Goal: Task Accomplishment & Management: Complete application form

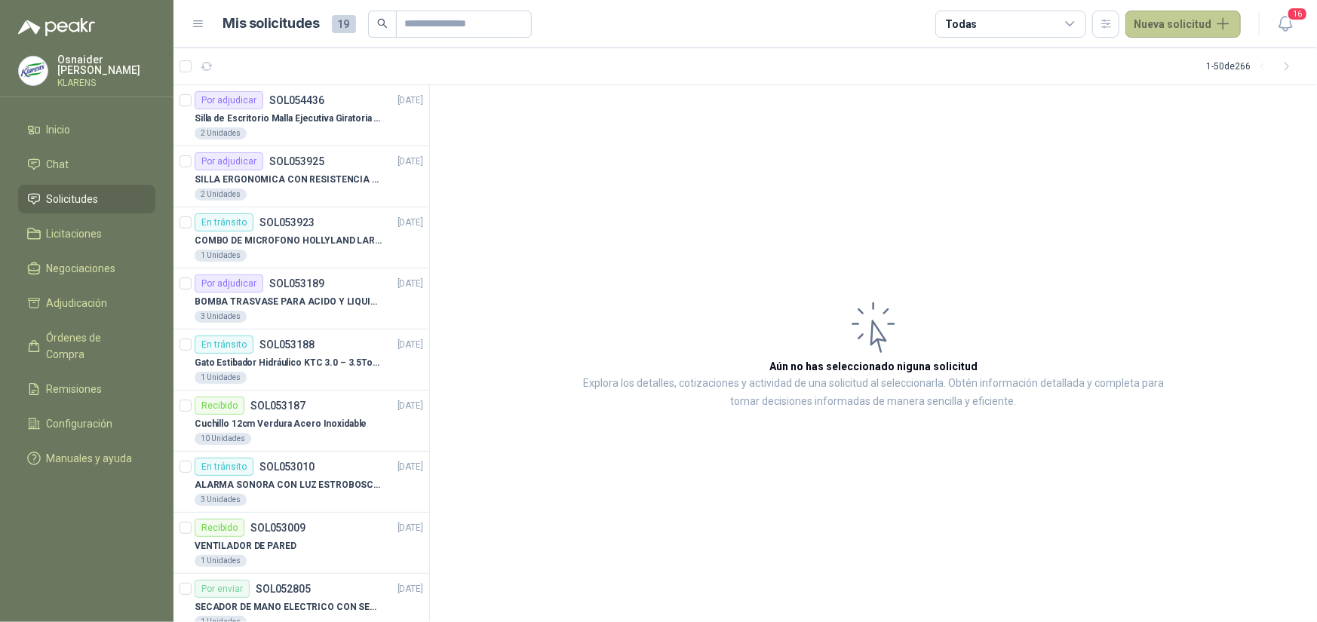
click at [1157, 33] on button "Nueva solicitud" at bounding box center [1183, 24] width 115 height 27
click at [1183, 59] on link "Solicitud" at bounding box center [1202, 61] width 128 height 26
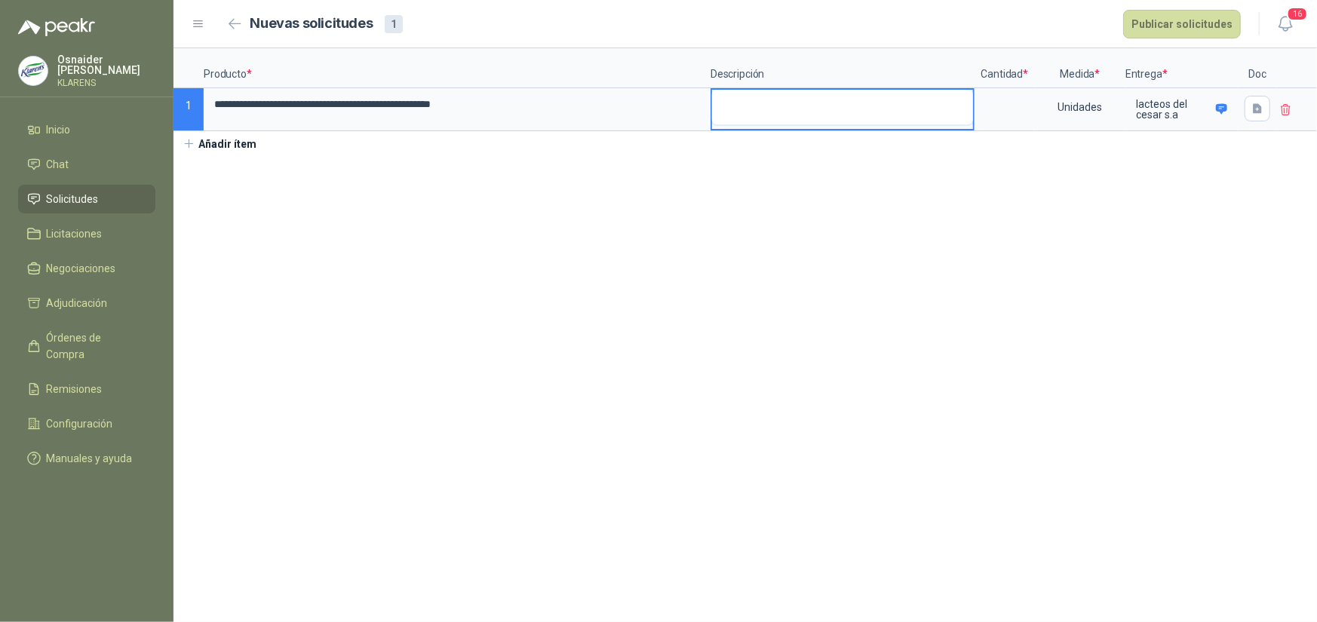
click at [818, 112] on textarea at bounding box center [842, 107] width 261 height 35
click at [1013, 106] on input at bounding box center [1004, 104] width 57 height 29
click at [778, 94] on textarea at bounding box center [842, 107] width 261 height 35
click at [991, 110] on input at bounding box center [1004, 104] width 57 height 29
type input "*"
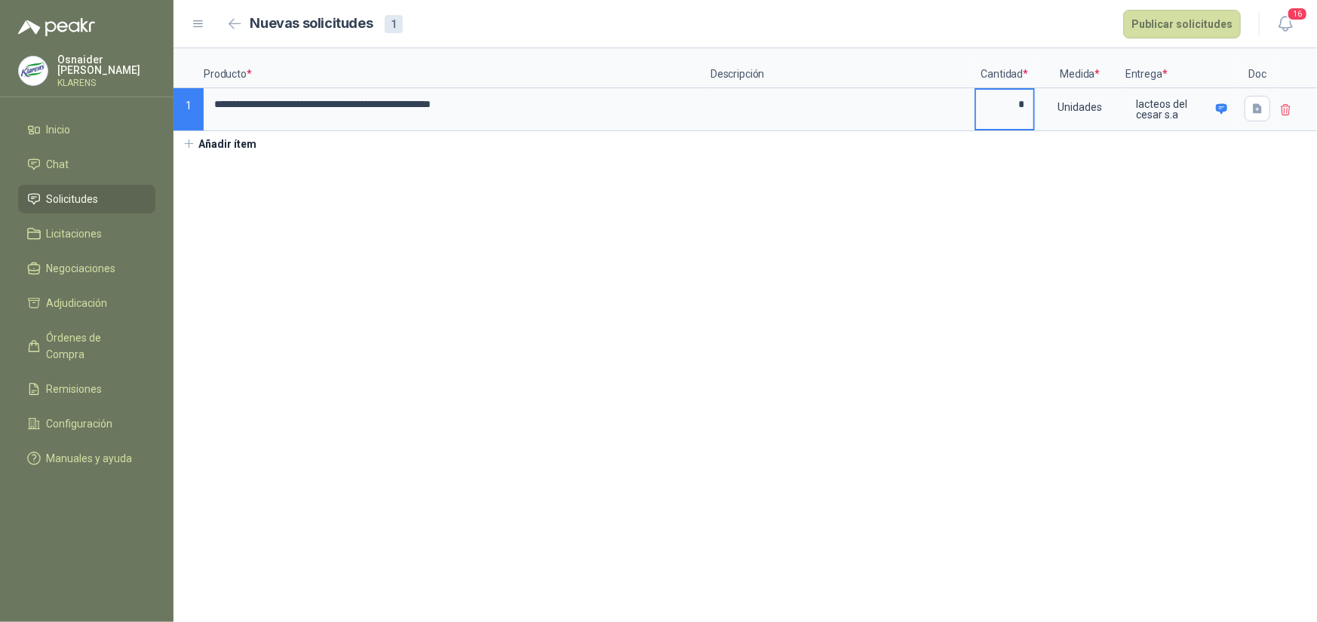
click at [1034, 192] on section "**********" at bounding box center [746, 335] width 1144 height 574
click at [808, 106] on textarea at bounding box center [842, 107] width 261 height 35
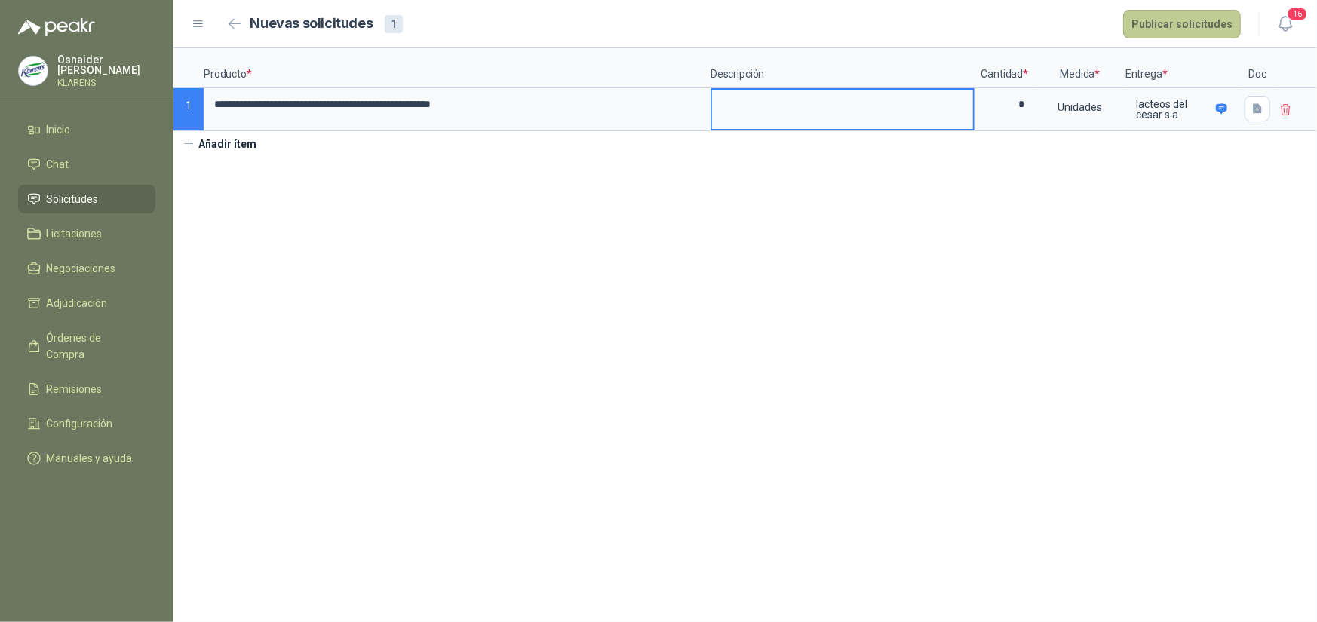
click at [1203, 14] on button "Publicar solicitudes" at bounding box center [1182, 24] width 118 height 29
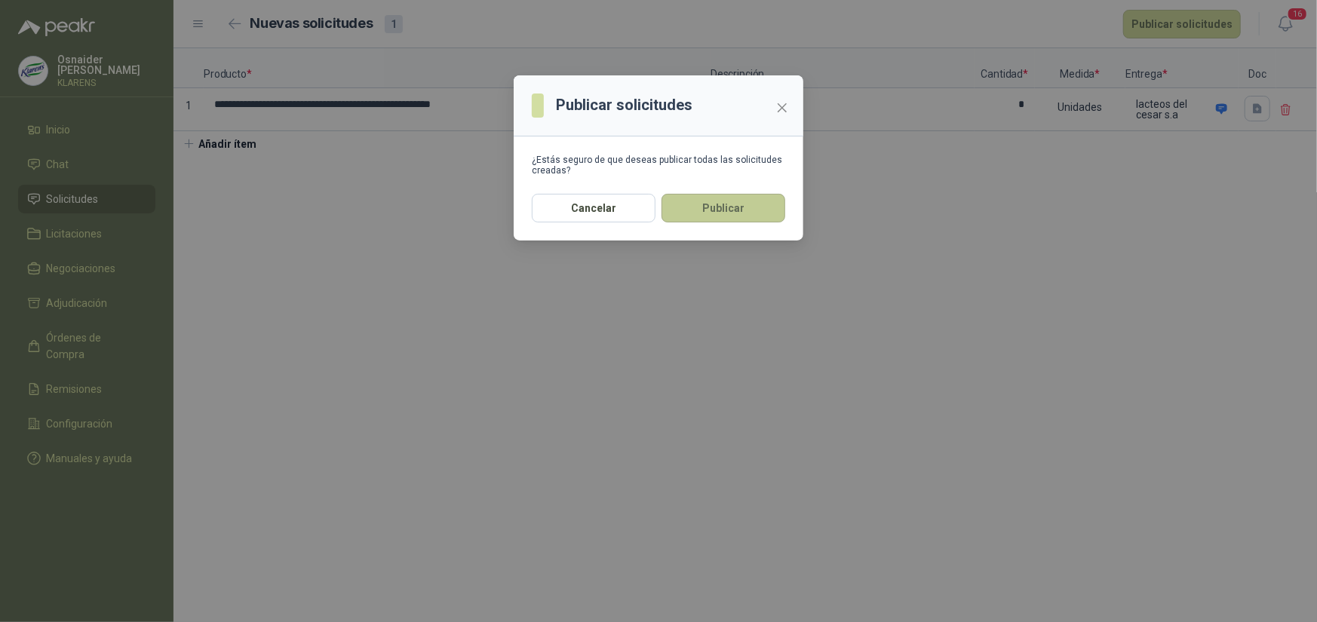
click at [722, 203] on button "Publicar" at bounding box center [724, 208] width 124 height 29
